Goal: Use online tool/utility: Utilize a website feature to perform a specific function

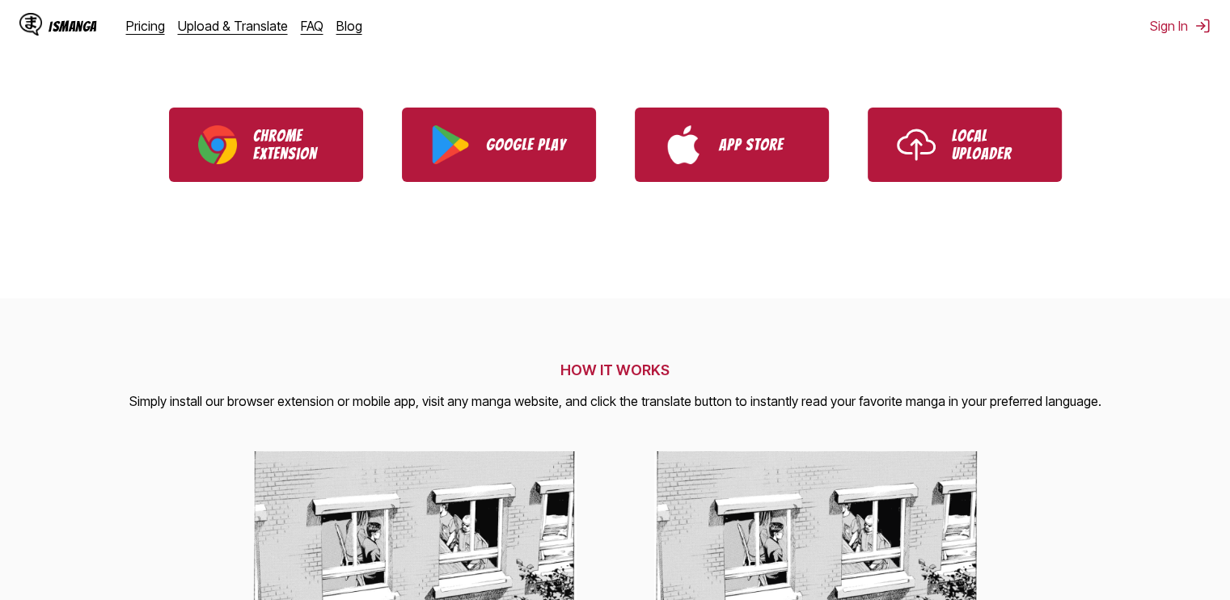
scroll to position [404, 0]
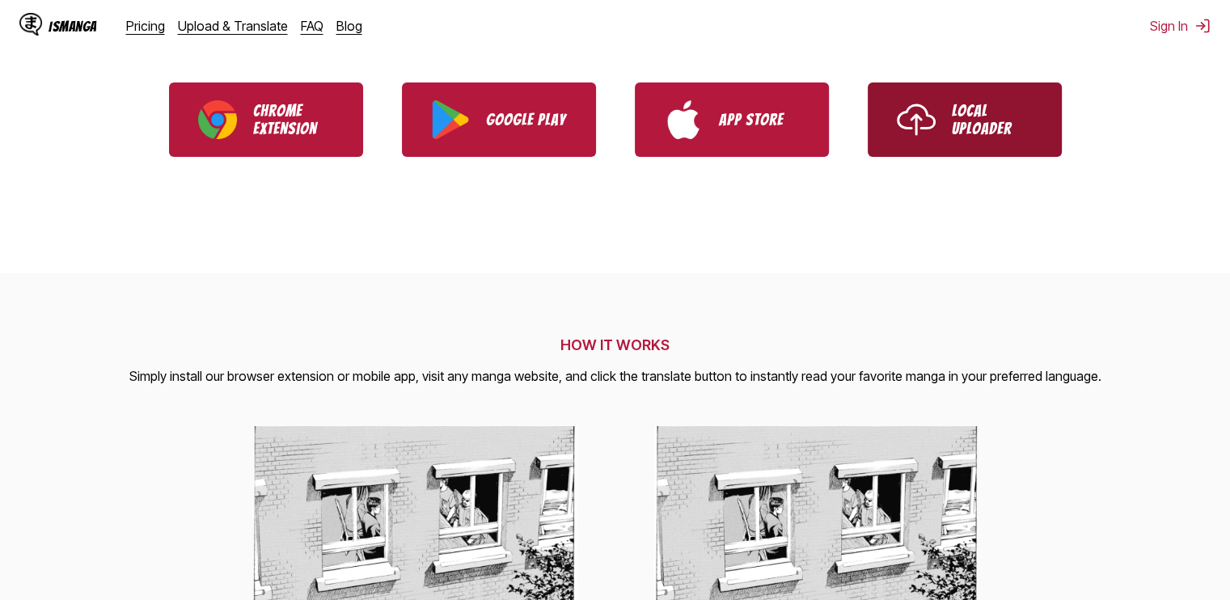
click at [990, 139] on link "Local Uploader" at bounding box center [965, 119] width 194 height 74
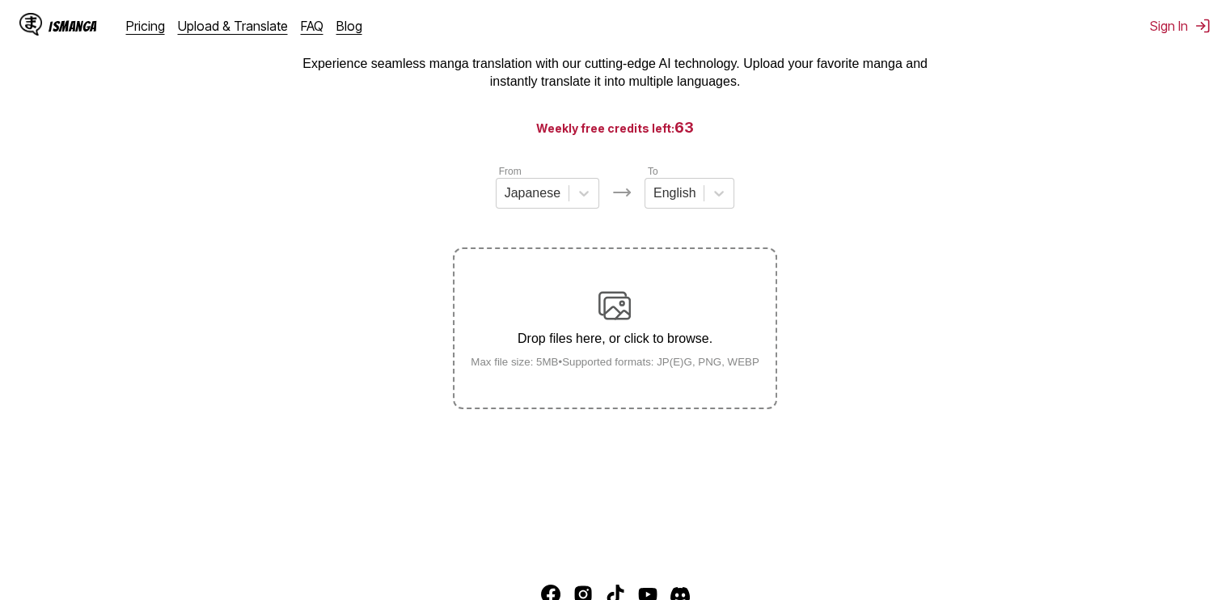
scroll to position [36, 0]
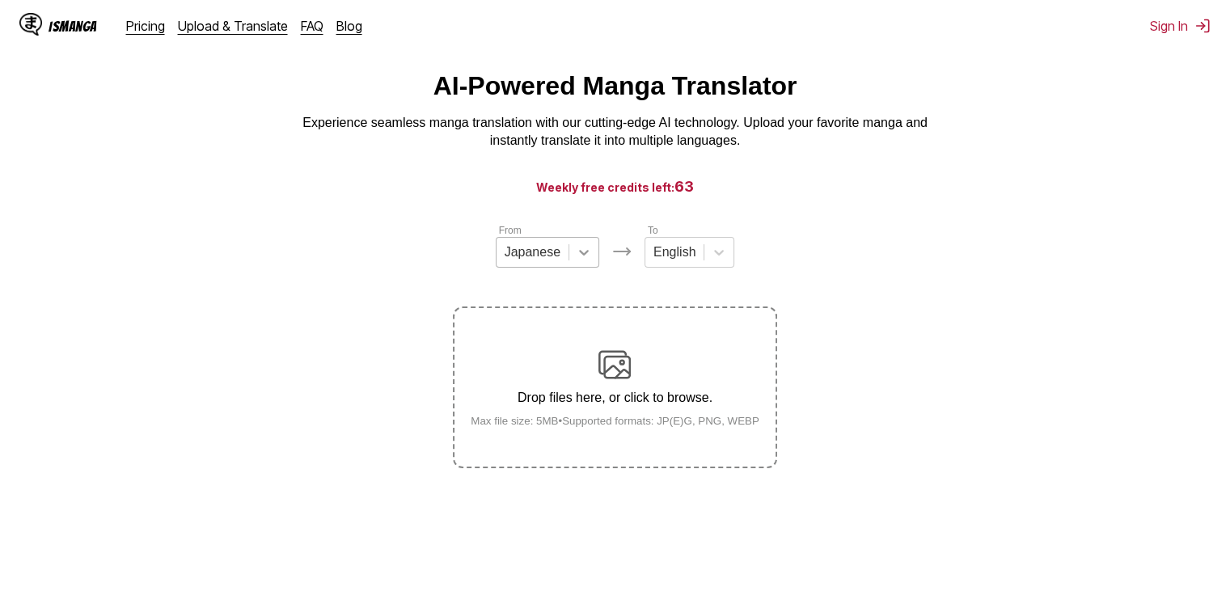
click at [585, 256] on icon at bounding box center [584, 253] width 10 height 6
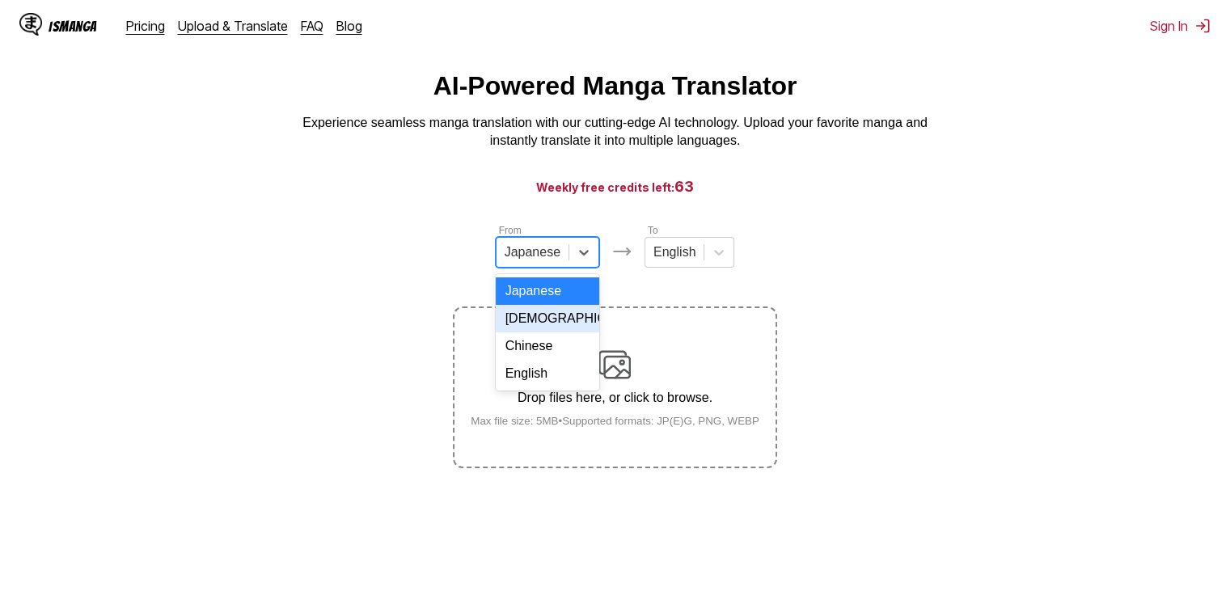
click at [854, 288] on section "From 4 results available. Use Up and Down to choose options, press Enter to sel…" at bounding box center [615, 345] width 1204 height 246
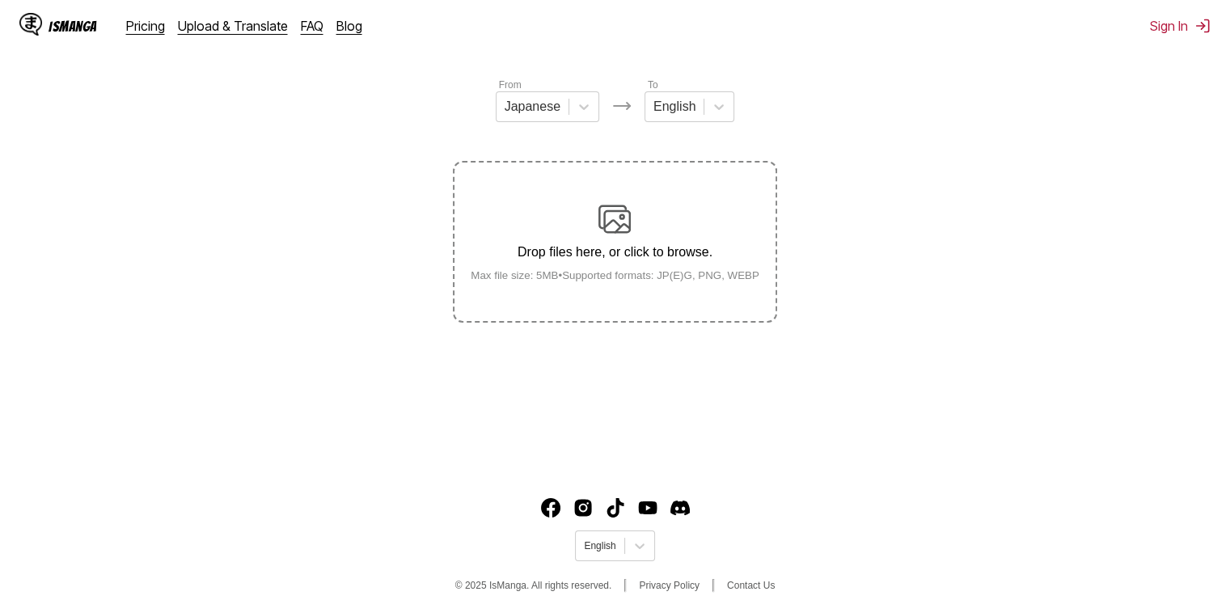
scroll to position [197, 0]
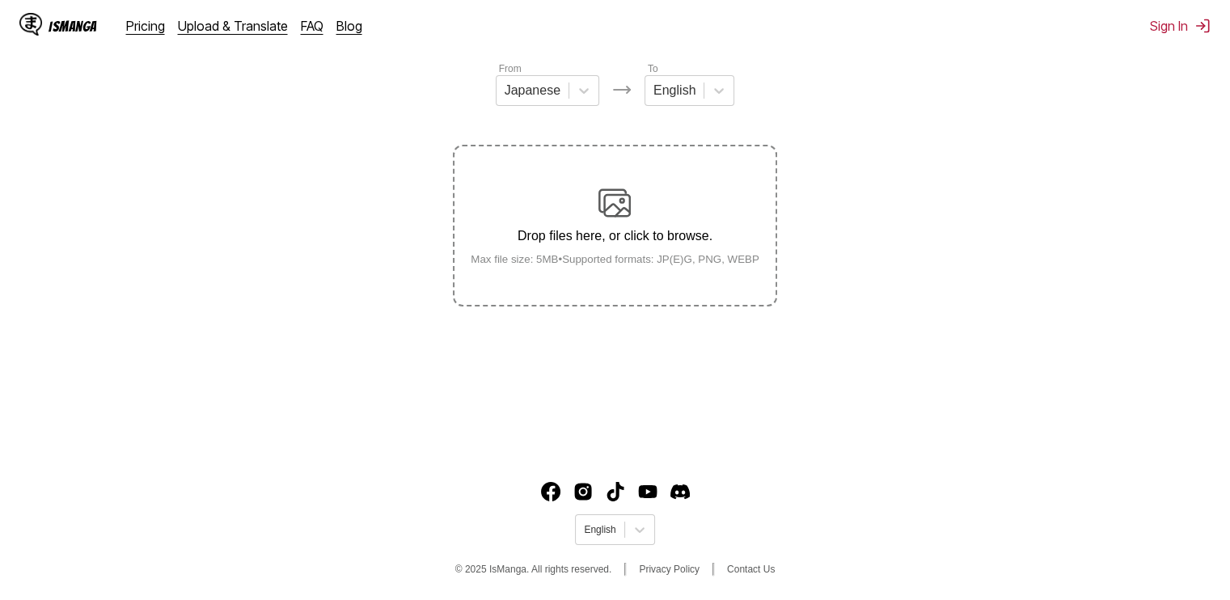
click at [625, 198] on img at bounding box center [614, 203] width 32 height 32
click at [0, 0] on input "Drop files here, or click to browse. Max file size: 5MB • Supported formats: JP…" at bounding box center [0, 0] width 0 height 0
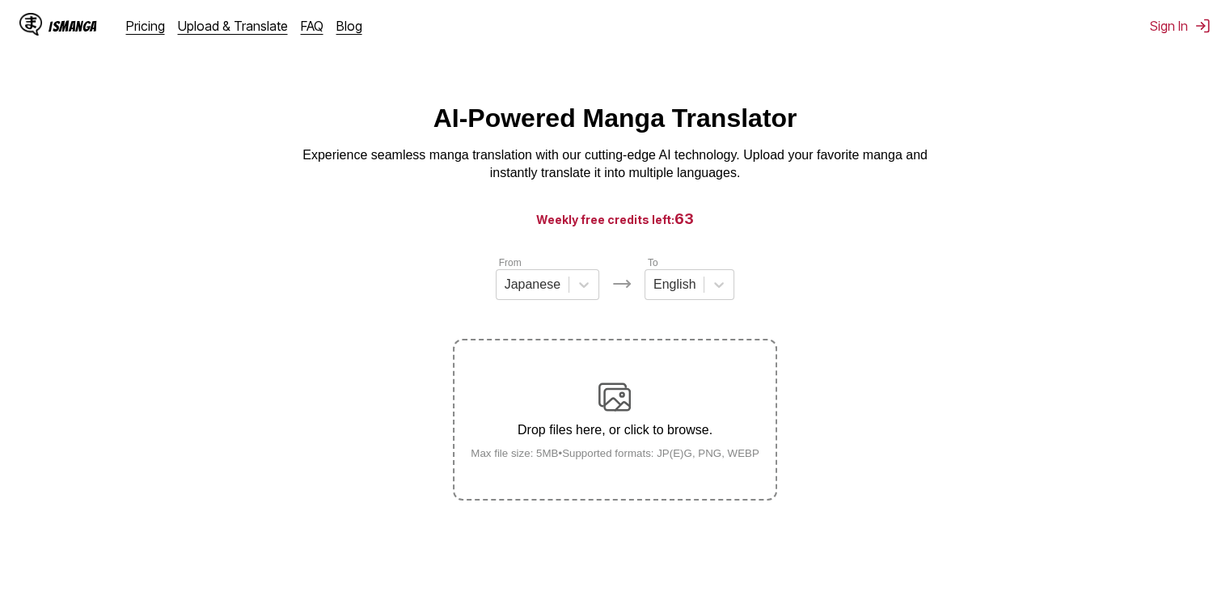
scroll to position [0, 0]
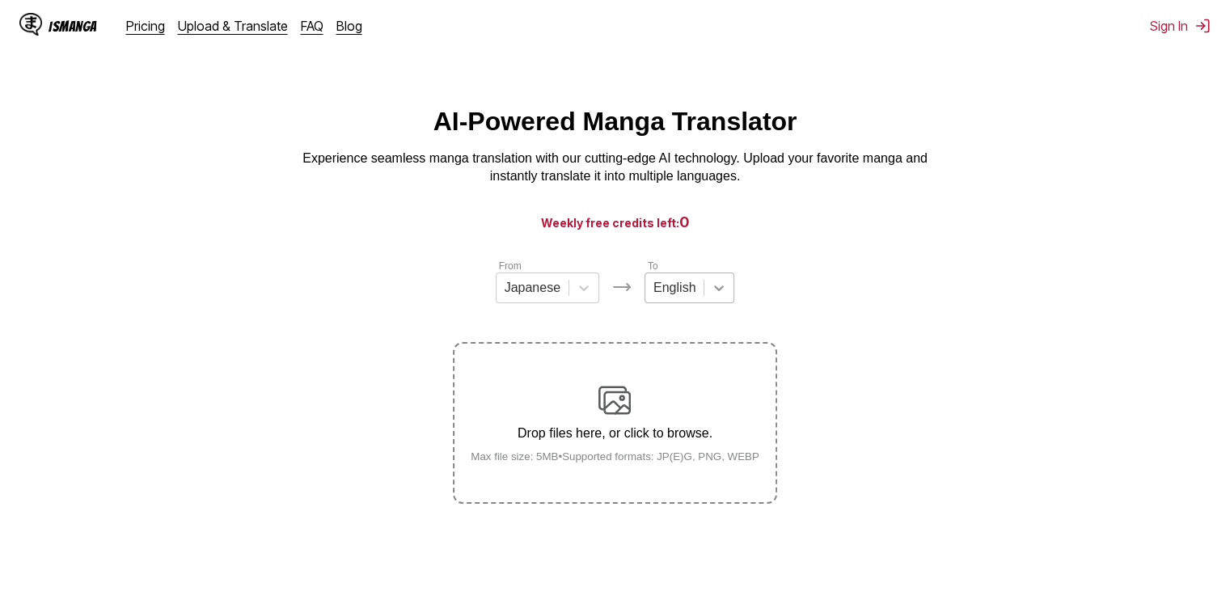
click at [708, 302] on div at bounding box center [718, 287] width 29 height 29
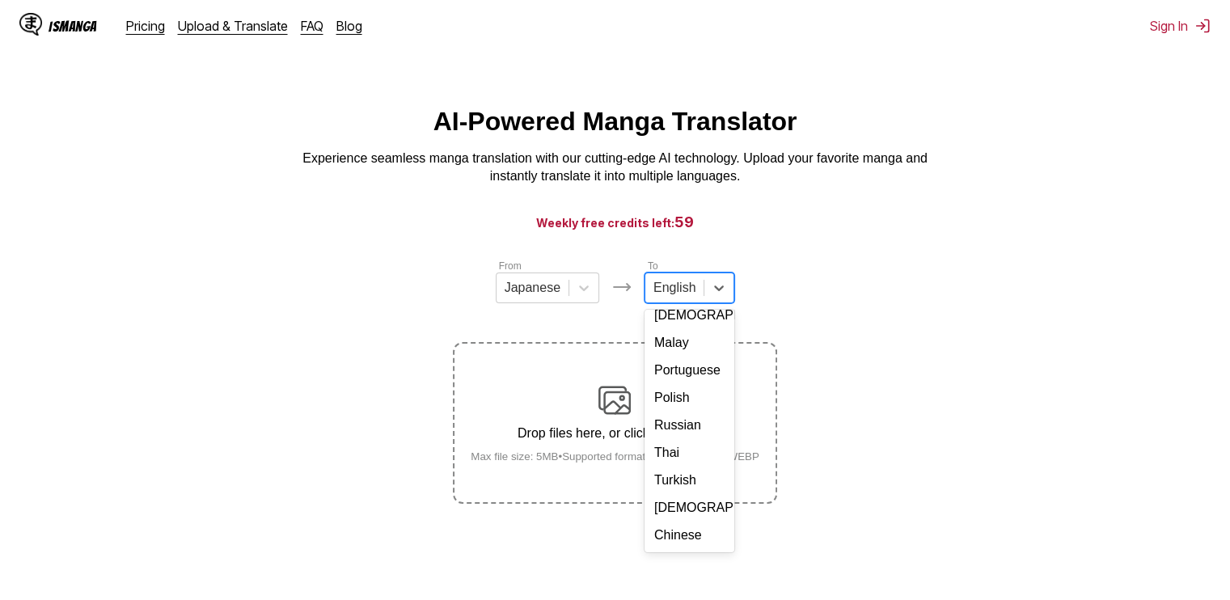
scroll to position [293, 0]
click at [684, 441] on div "Thai" at bounding box center [689, 452] width 90 height 27
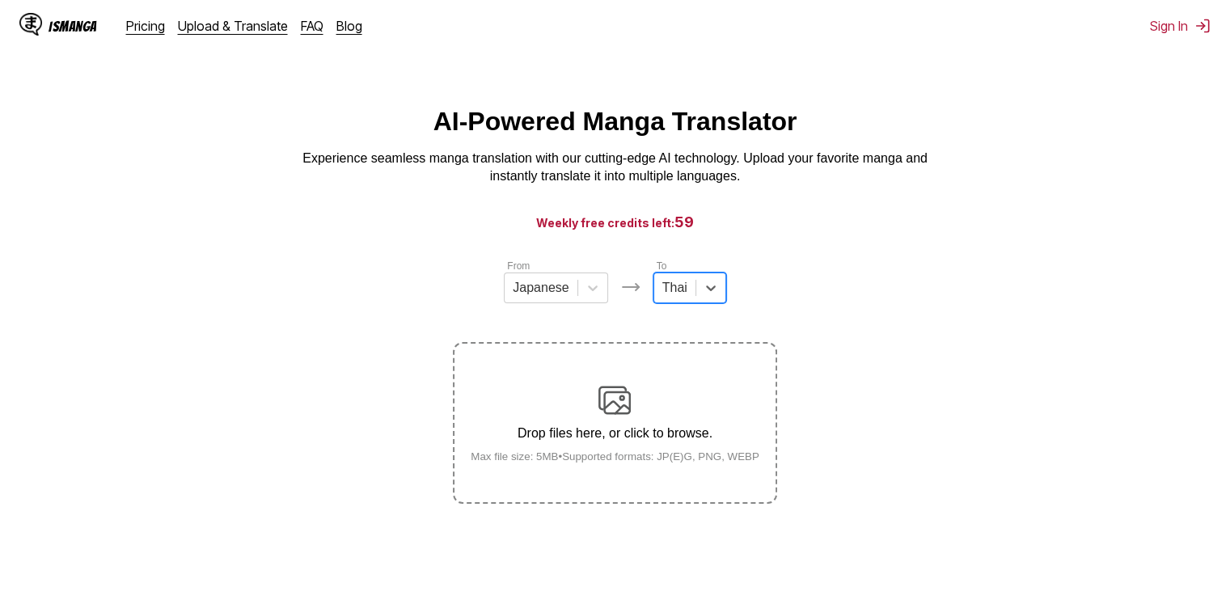
click at [621, 416] on img at bounding box center [614, 400] width 32 height 32
click at [0, 0] on input "Drop files here, or click to browse. Max file size: 5MB • Supported formats: JP…" at bounding box center [0, 0] width 0 height 0
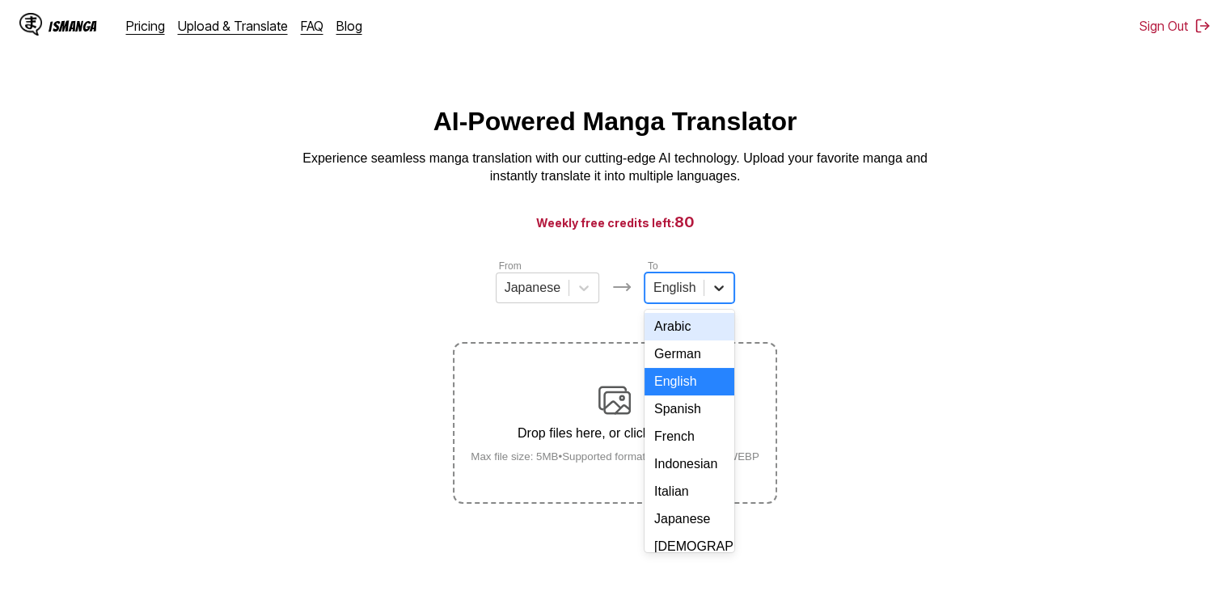
click at [704, 292] on div at bounding box center [718, 287] width 29 height 29
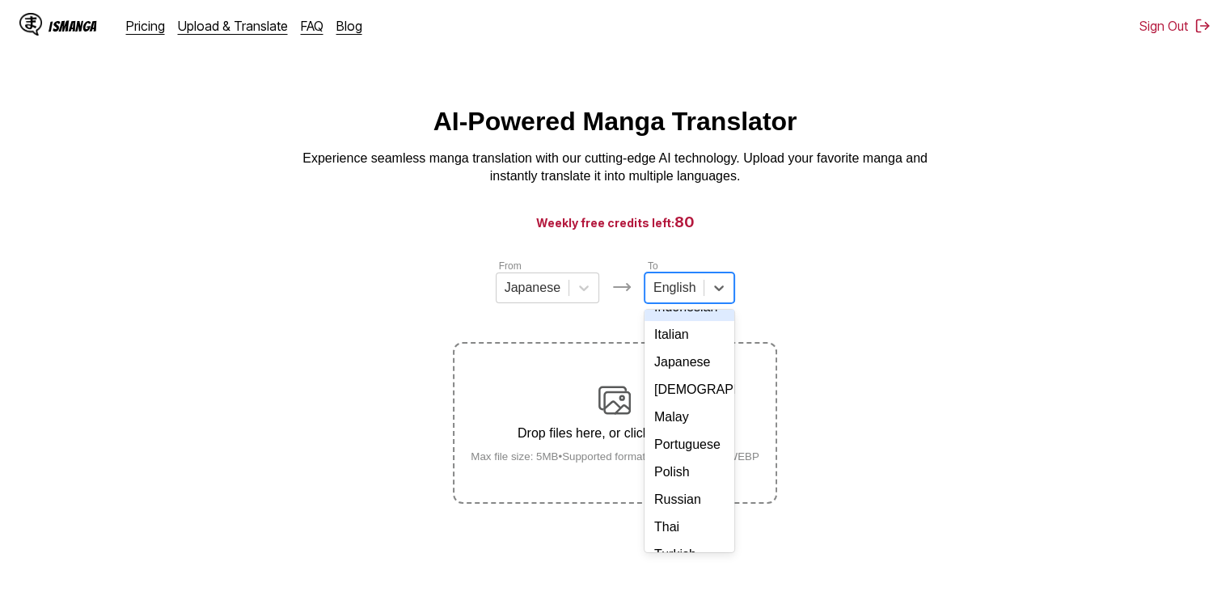
scroll to position [243, 0]
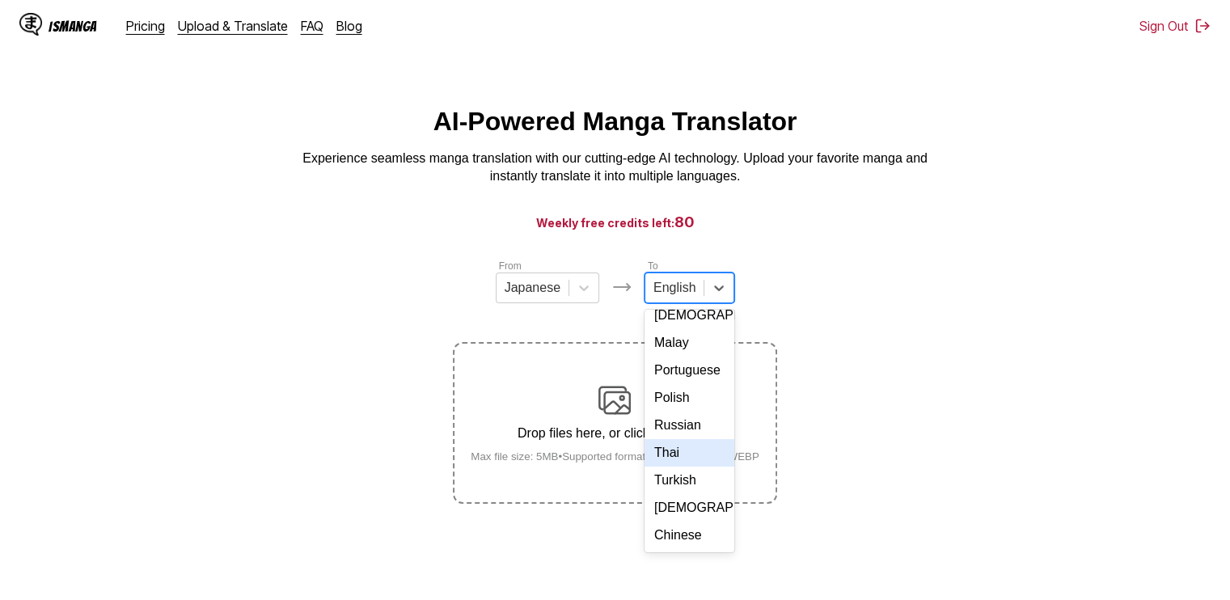
click at [676, 467] on div "Thai" at bounding box center [689, 452] width 90 height 27
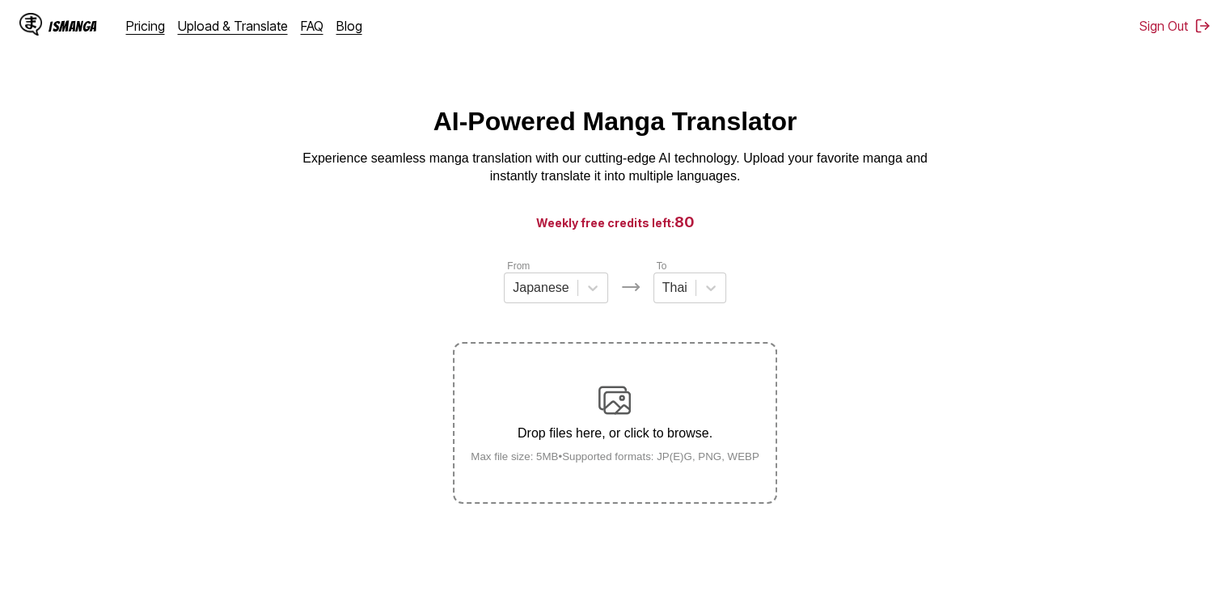
click at [615, 410] on img at bounding box center [614, 400] width 32 height 32
click at [0, 0] on input "Drop files here, or click to browse. Max file size: 5MB • Supported formats: JP…" at bounding box center [0, 0] width 0 height 0
